Goal: Information Seeking & Learning: Learn about a topic

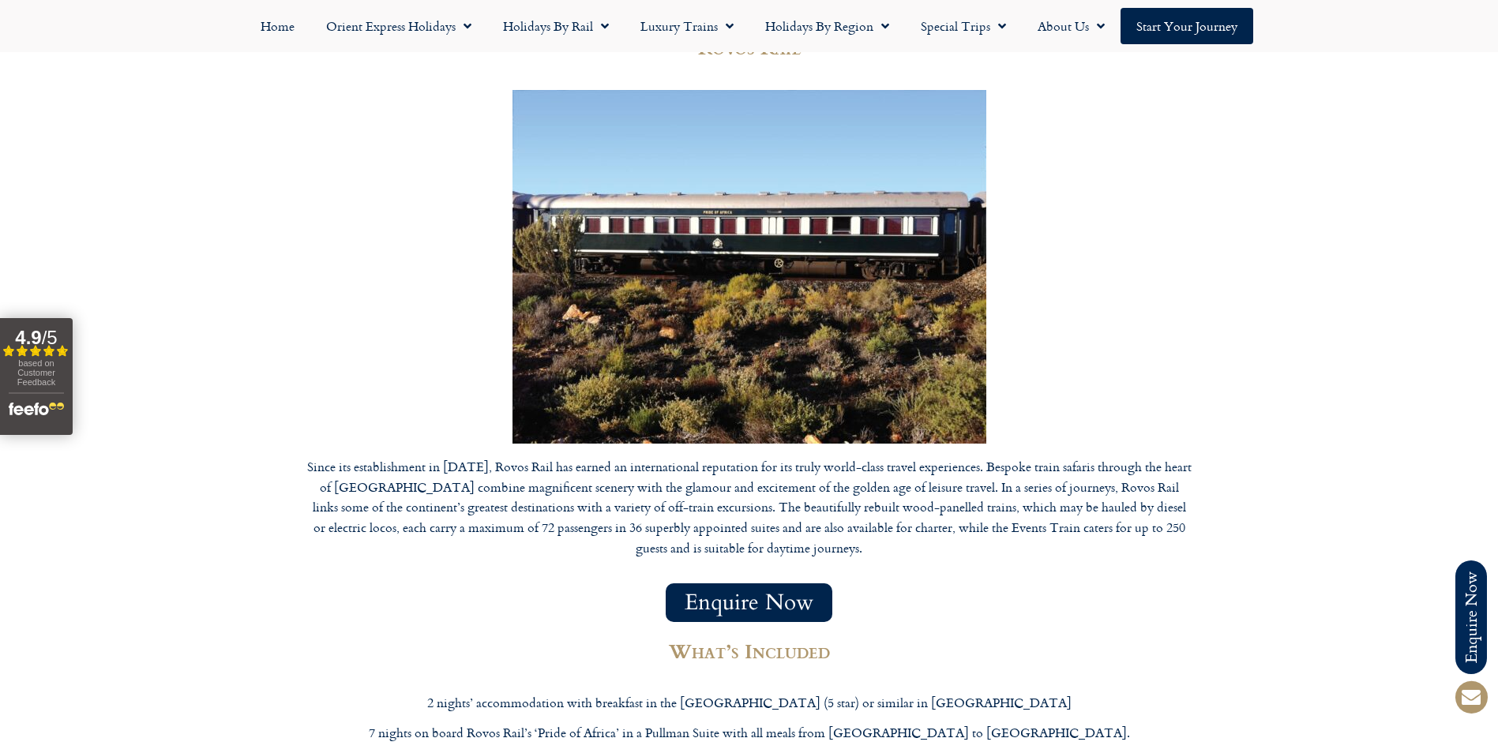
scroll to position [6870, 0]
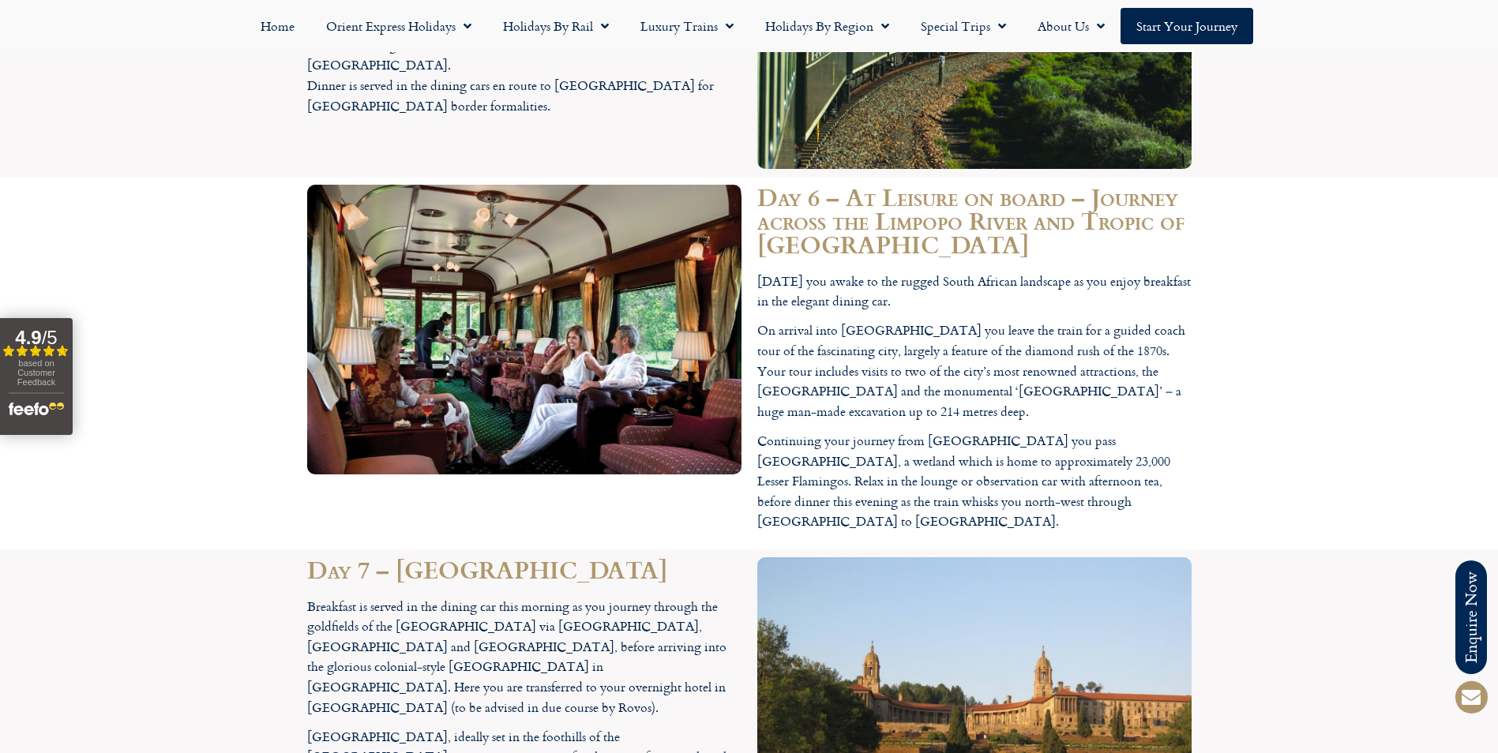
click at [720, 597] on p "Breakfast is served in the dining car this morning as you journey through the g…" at bounding box center [524, 658] width 434 height 122
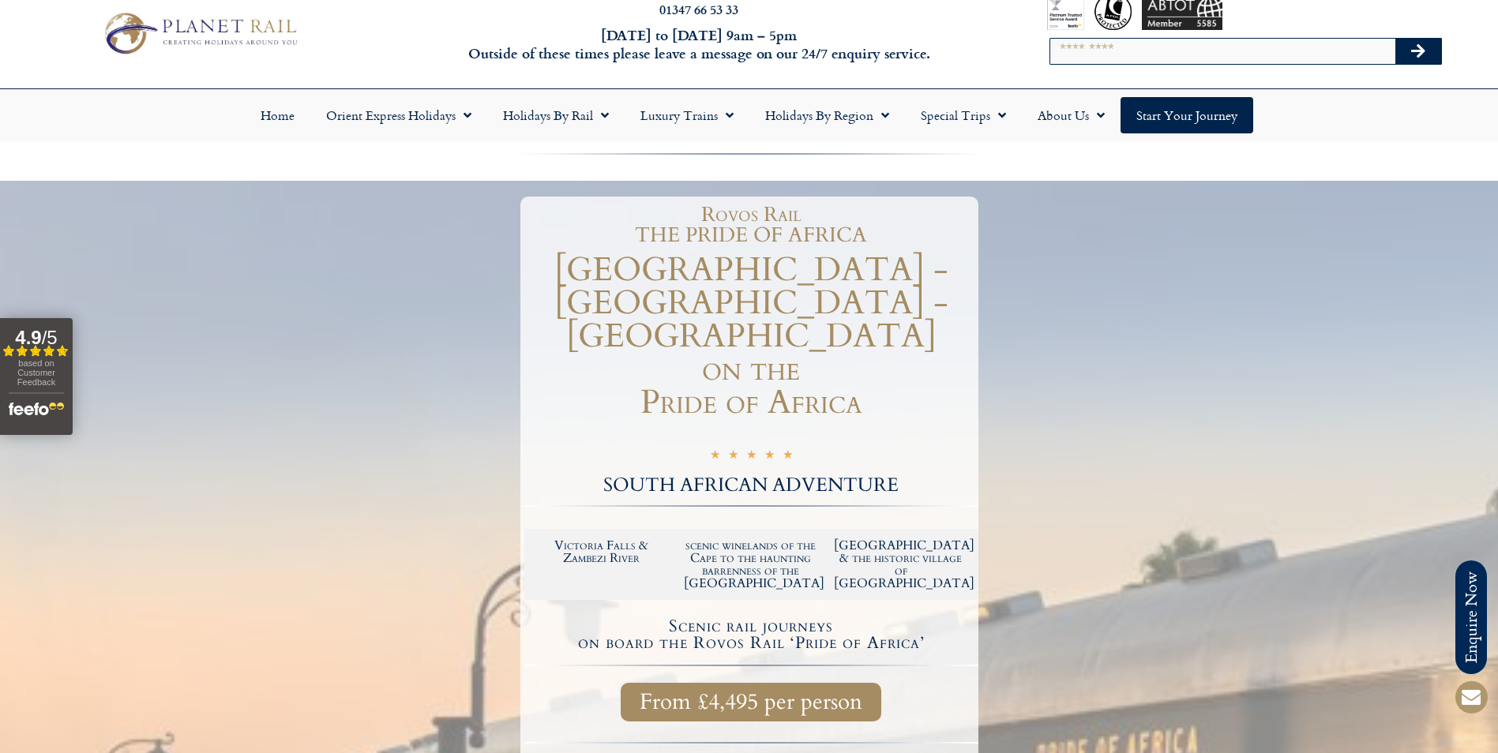
scroll to position [0, 0]
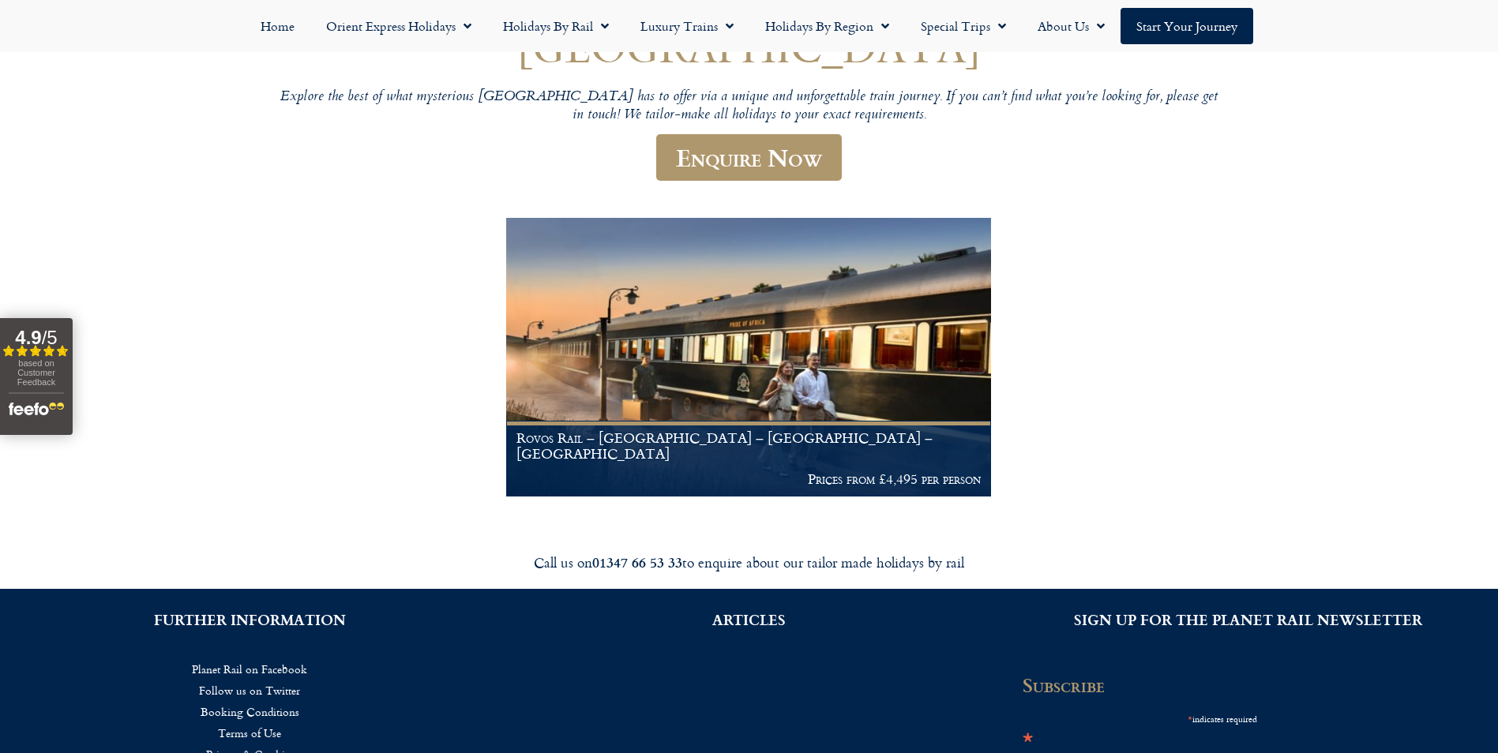
scroll to position [158, 0]
